Goal: Task Accomplishment & Management: Manage account settings

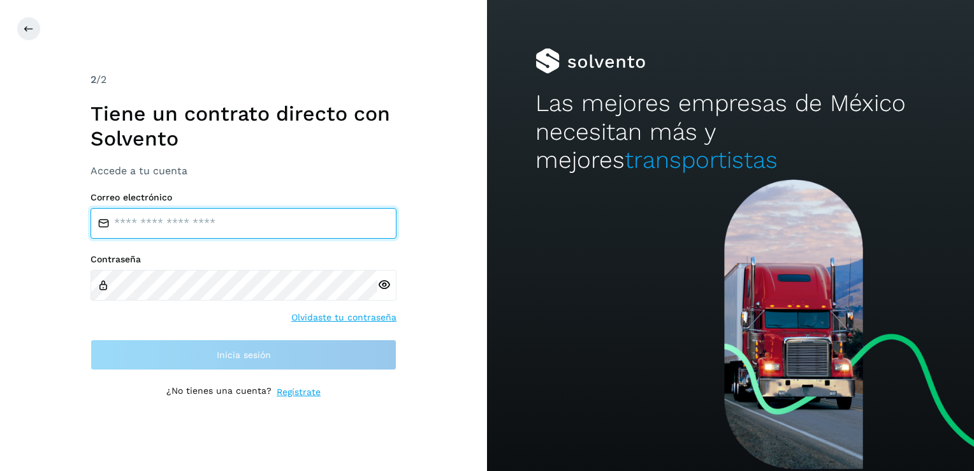
click at [212, 223] on input "email" at bounding box center [244, 223] width 306 height 31
type input "**********"
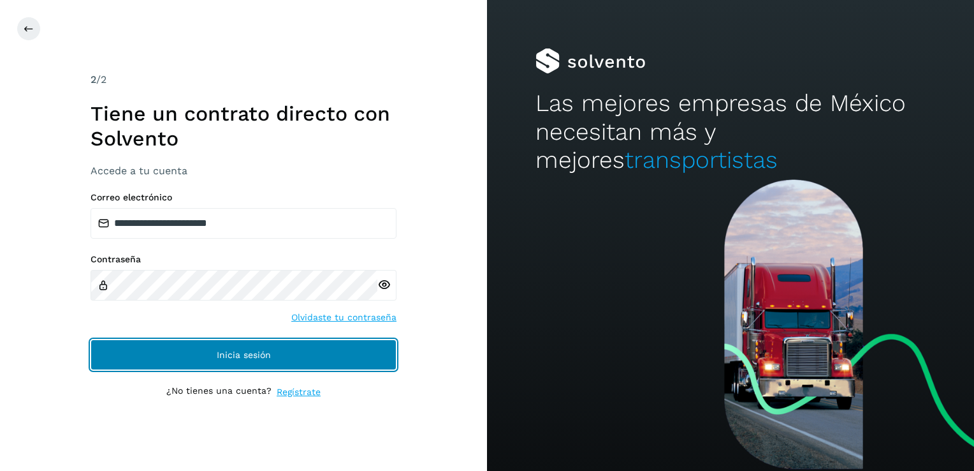
click at [224, 358] on span "Inicia sesión" at bounding box center [244, 354] width 54 height 9
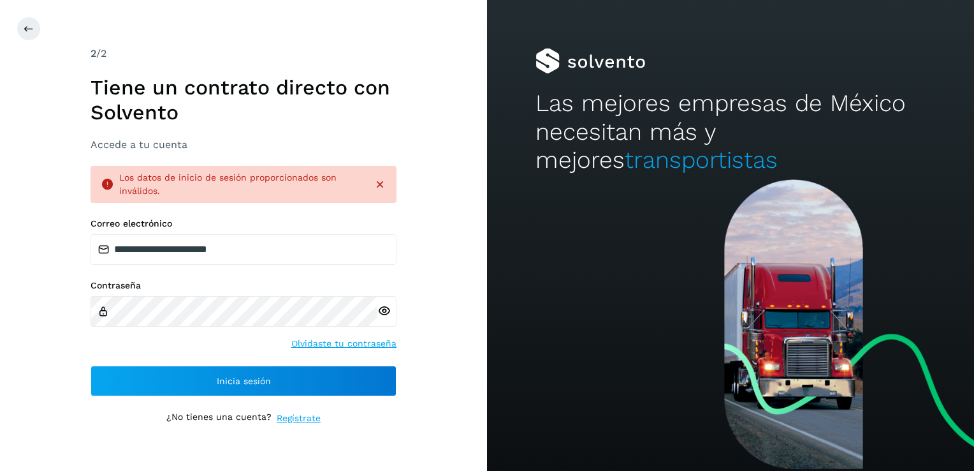
click at [386, 309] on icon at bounding box center [383, 310] width 13 height 13
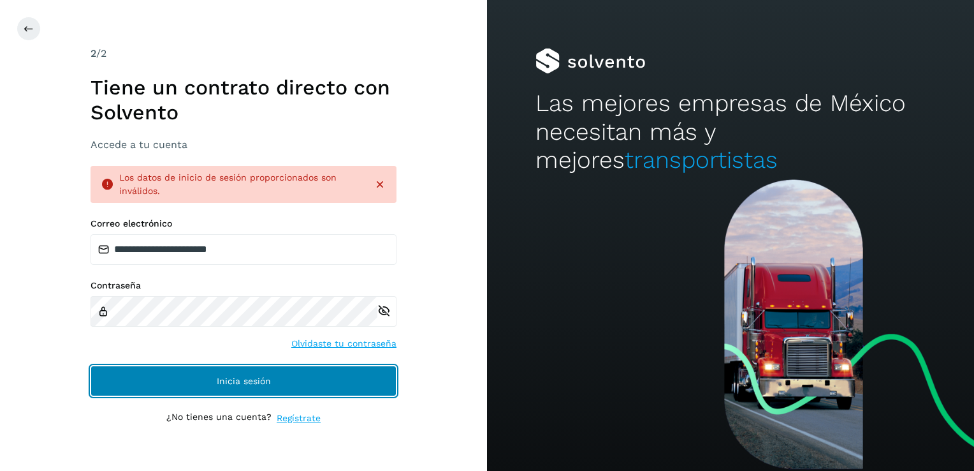
click at [208, 386] on button "Inicia sesión" at bounding box center [244, 380] width 306 height 31
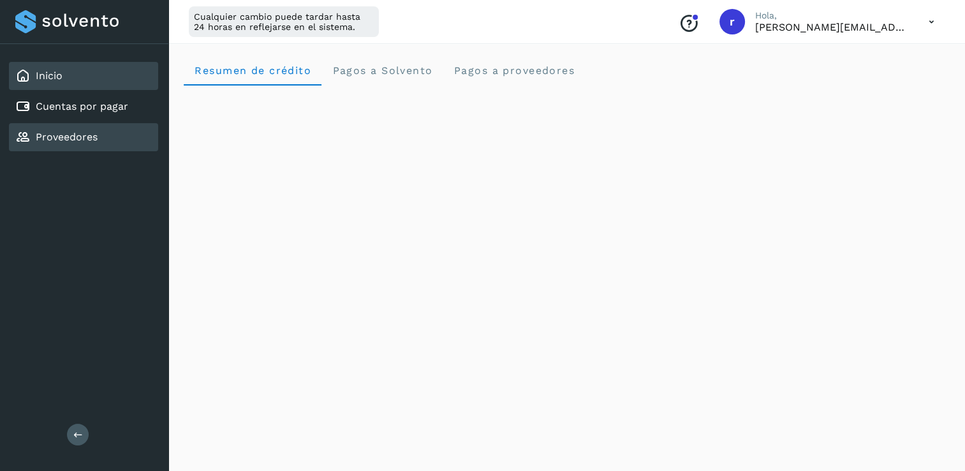
click at [77, 134] on link "Proveedores" at bounding box center [67, 137] width 62 height 12
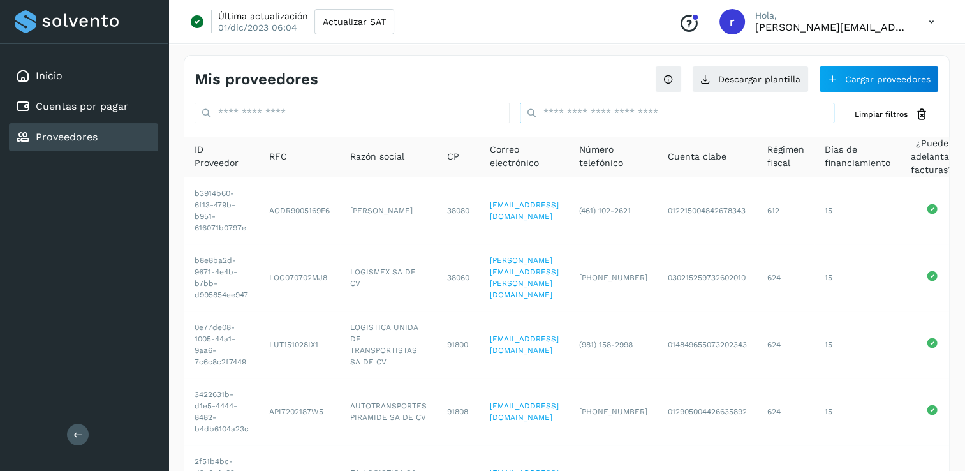
click at [566, 106] on input "text" at bounding box center [677, 113] width 315 height 20
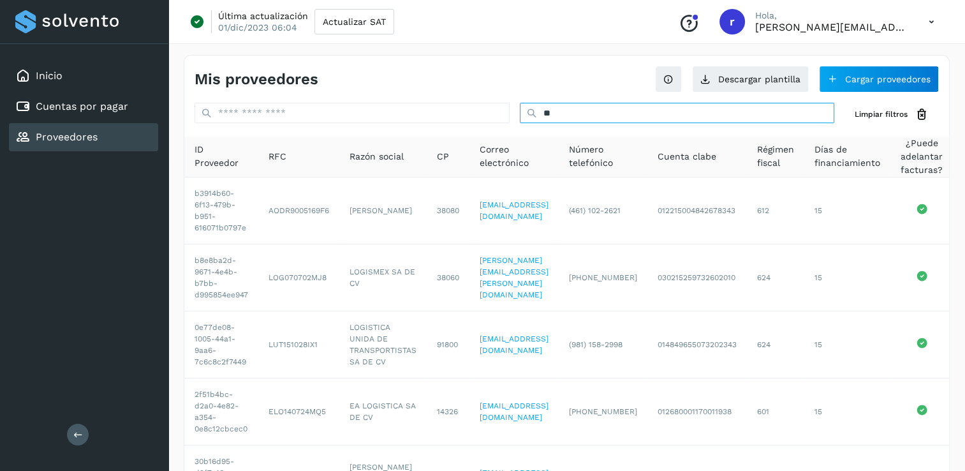
type input "*"
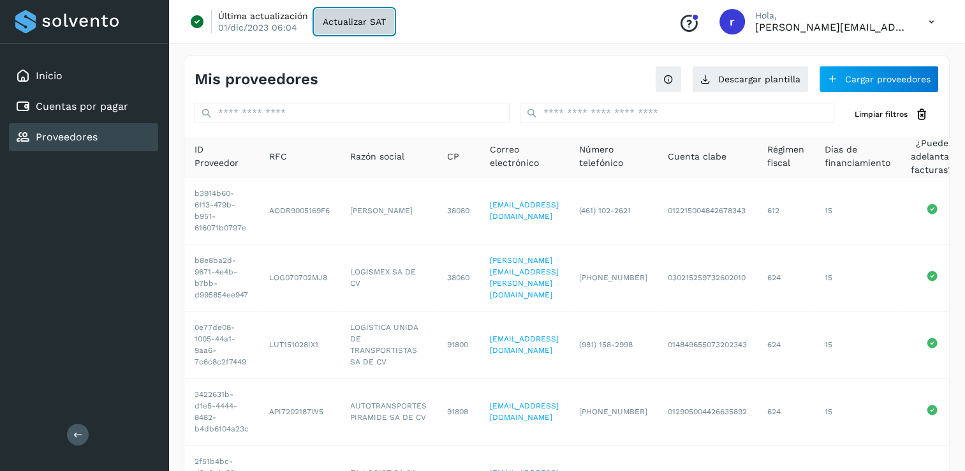
click at [337, 27] on button "Actualizar SAT" at bounding box center [354, 22] width 80 height 26
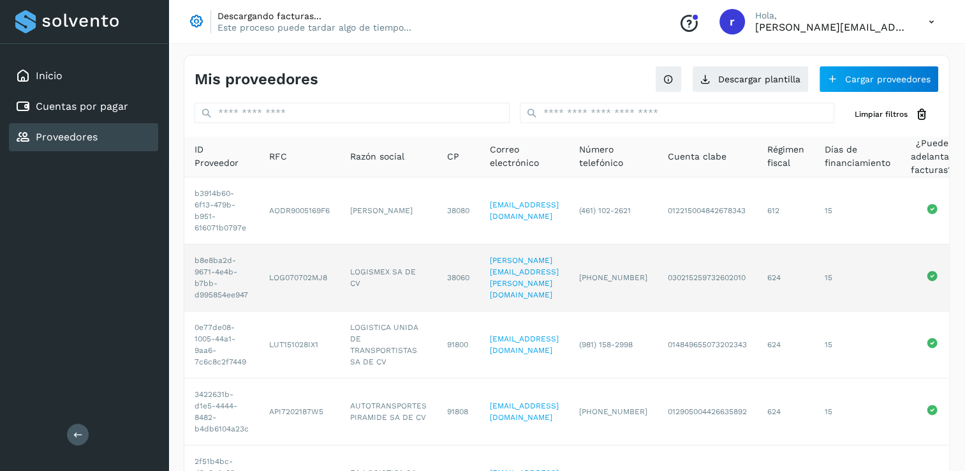
click at [213, 257] on td "b8e8ba2d-9671-4e4b-b7bb-d995854ee947" at bounding box center [221, 277] width 75 height 67
click at [283, 277] on td "LOG070702MJ8" at bounding box center [299, 277] width 81 height 67
click at [230, 275] on td "b8e8ba2d-9671-4e4b-b7bb-d995854ee947" at bounding box center [221, 277] width 75 height 67
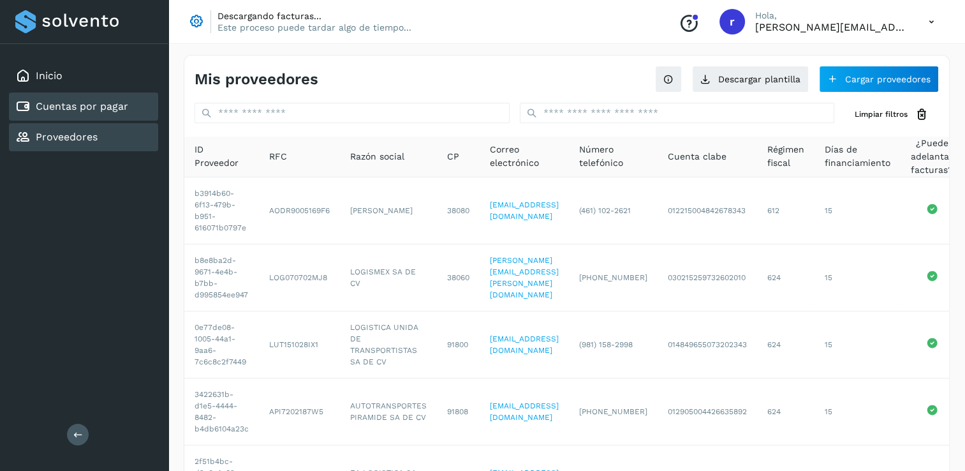
click at [71, 106] on link "Cuentas por pagar" at bounding box center [82, 106] width 92 height 12
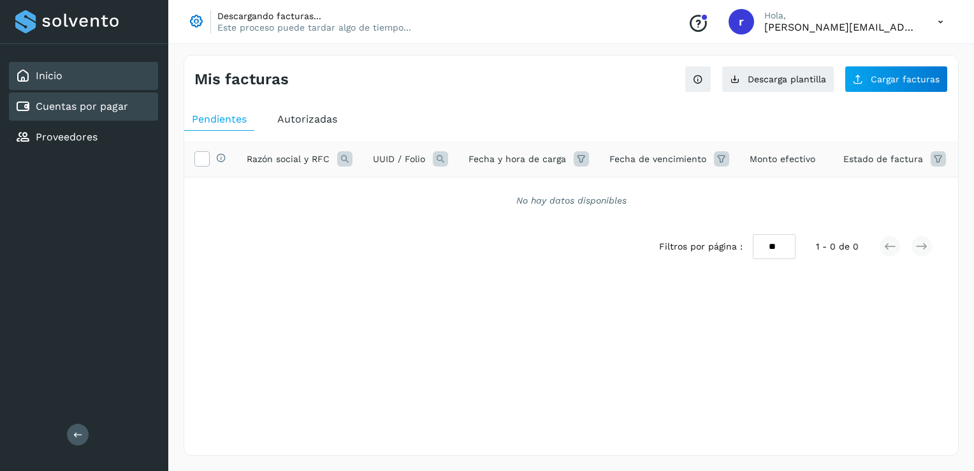
click at [51, 77] on link "Inicio" at bounding box center [49, 75] width 27 height 12
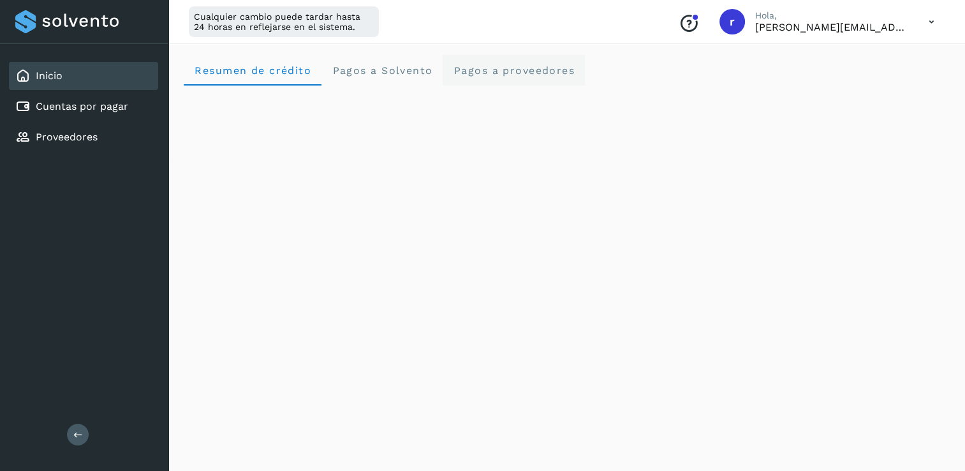
click at [521, 68] on span "Pagos a proveedores" at bounding box center [514, 70] width 122 height 12
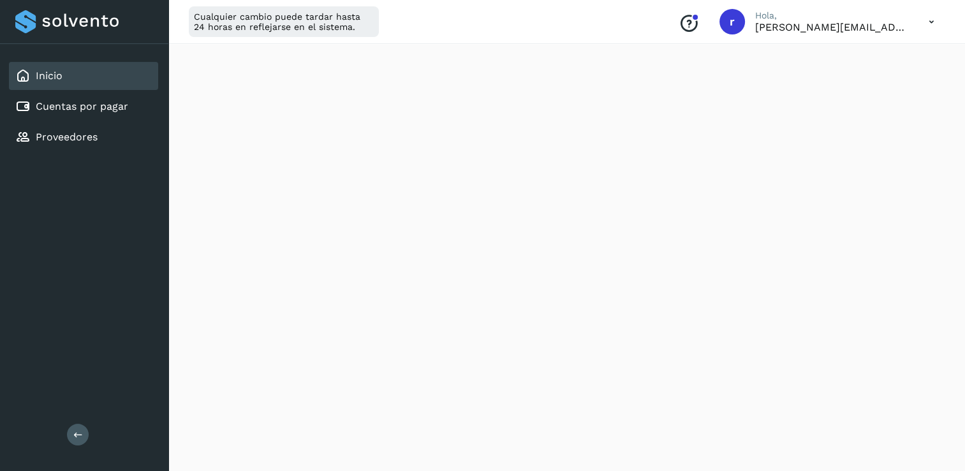
scroll to position [191, 0]
click at [80, 133] on link "Proveedores" at bounding box center [67, 137] width 62 height 12
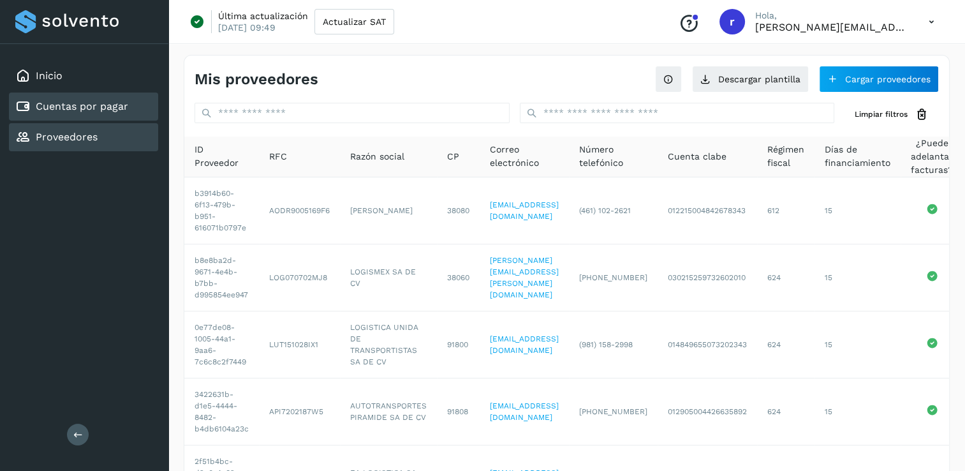
click at [78, 103] on link "Cuentas por pagar" at bounding box center [82, 106] width 92 height 12
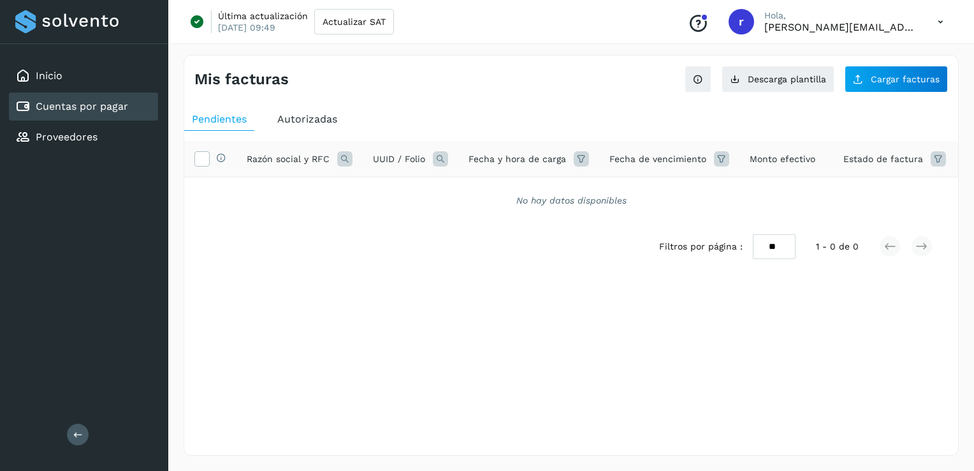
click at [939, 19] on icon at bounding box center [941, 22] width 26 height 26
click at [472, 99] on div at bounding box center [487, 235] width 974 height 471
click at [942, 21] on icon at bounding box center [941, 22] width 26 height 26
click at [852, 84] on div "Cerrar sesión" at bounding box center [877, 82] width 152 height 24
